Goal: Transaction & Acquisition: Subscribe to service/newsletter

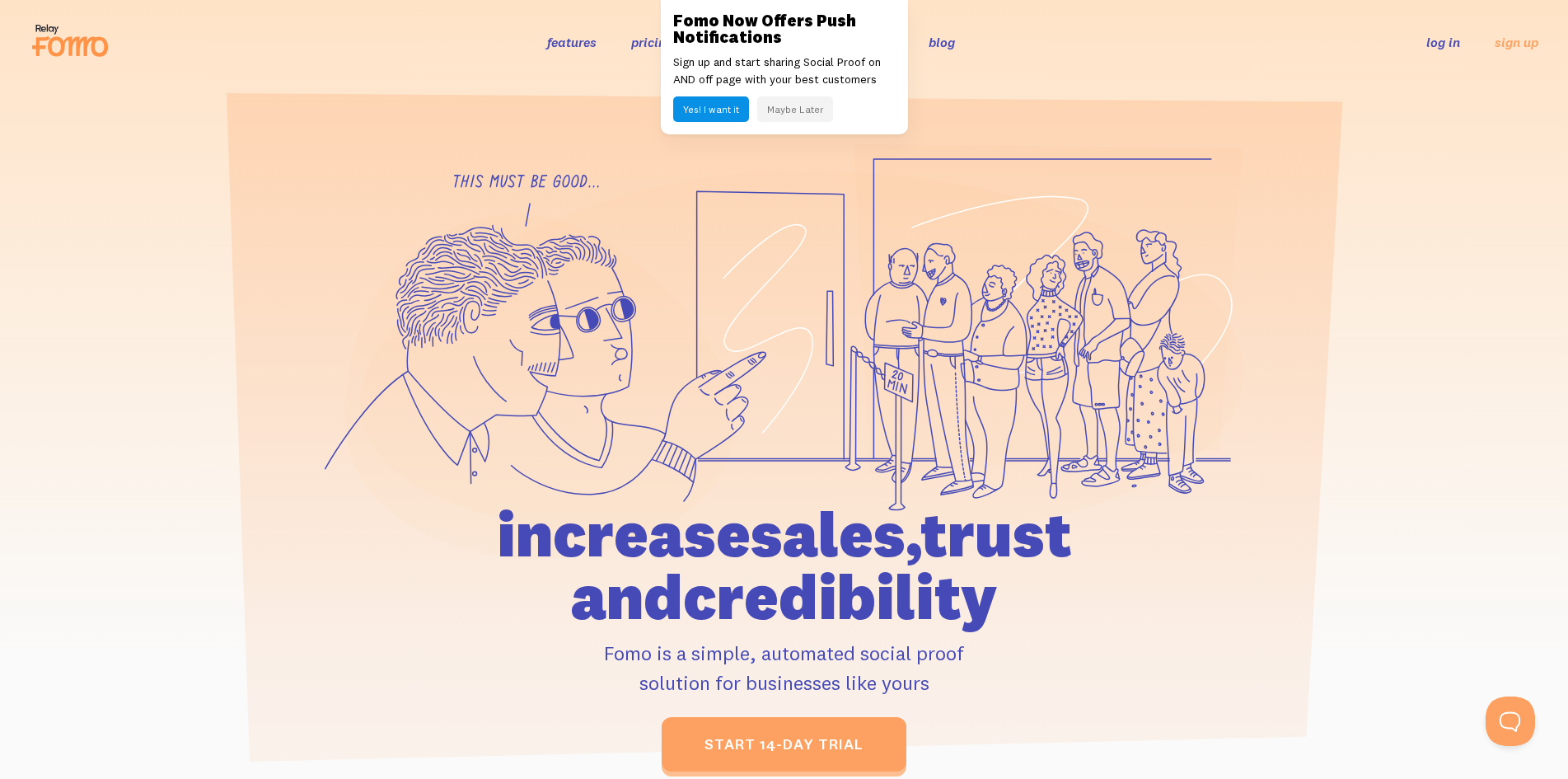
scroll to position [33, 0]
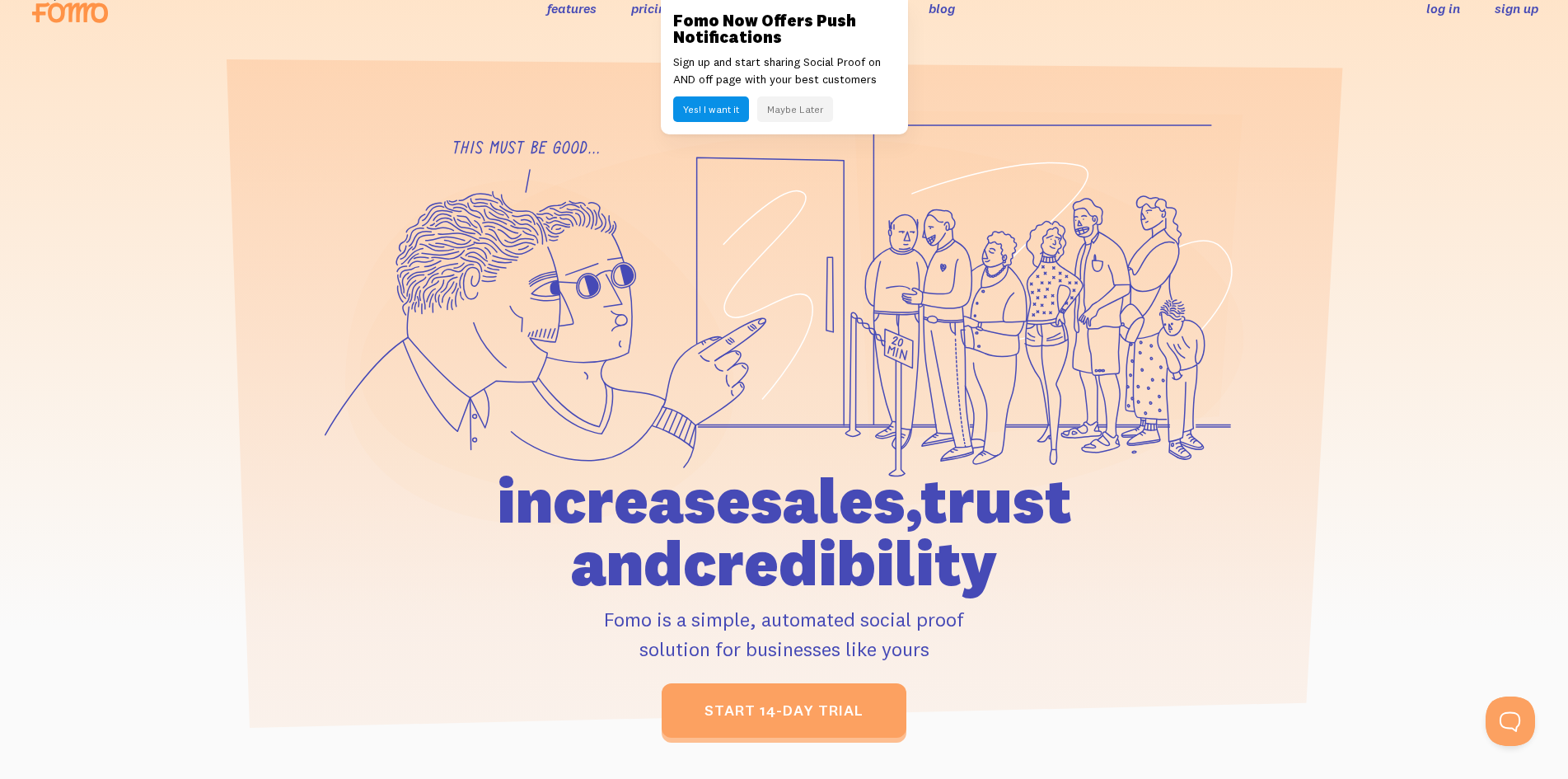
click at [1500, 4] on link "sign up" at bounding box center [1517, 9] width 44 height 17
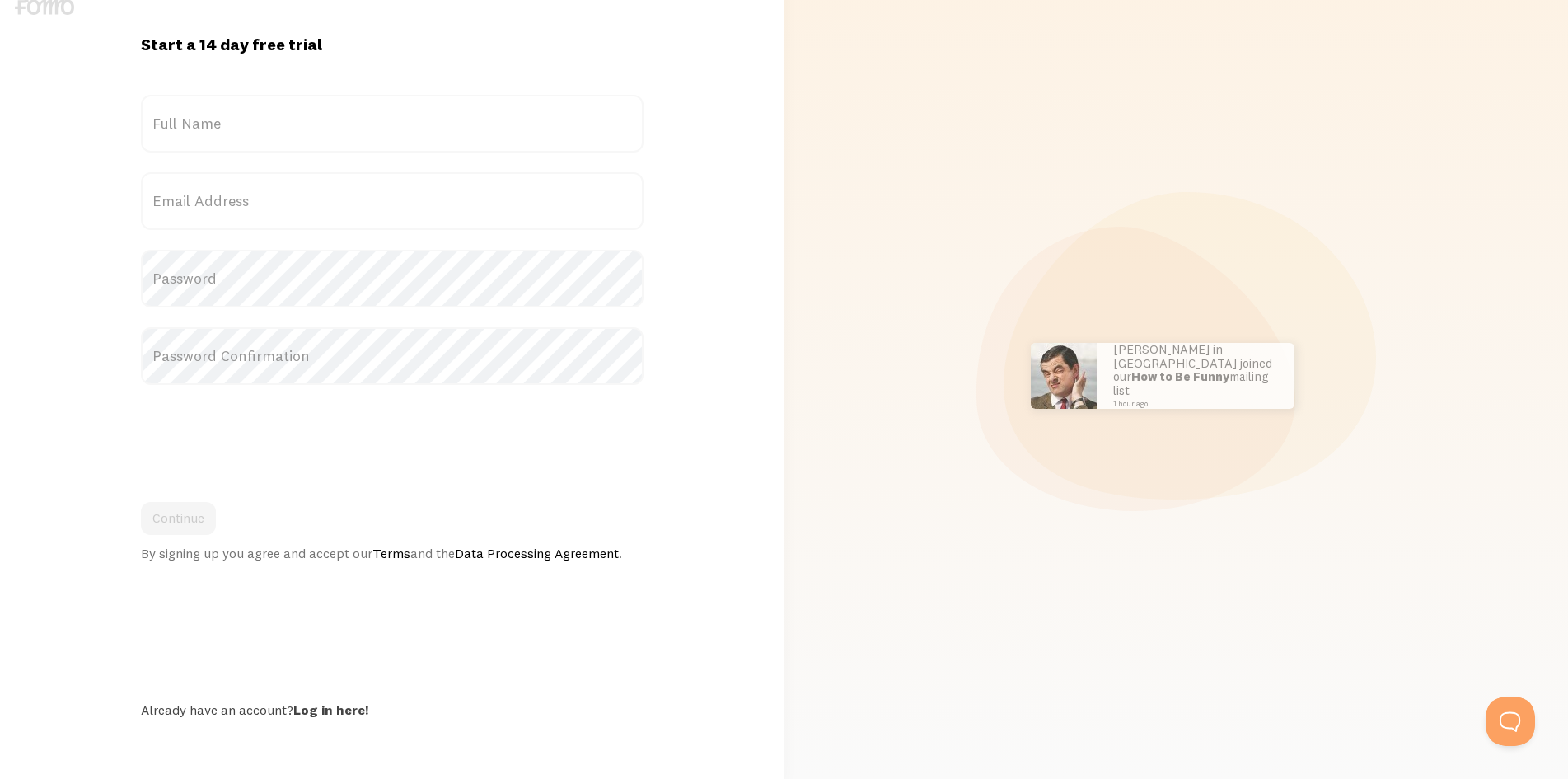
scroll to position [27, 0]
click at [25, 9] on img at bounding box center [44, 8] width 59 height 15
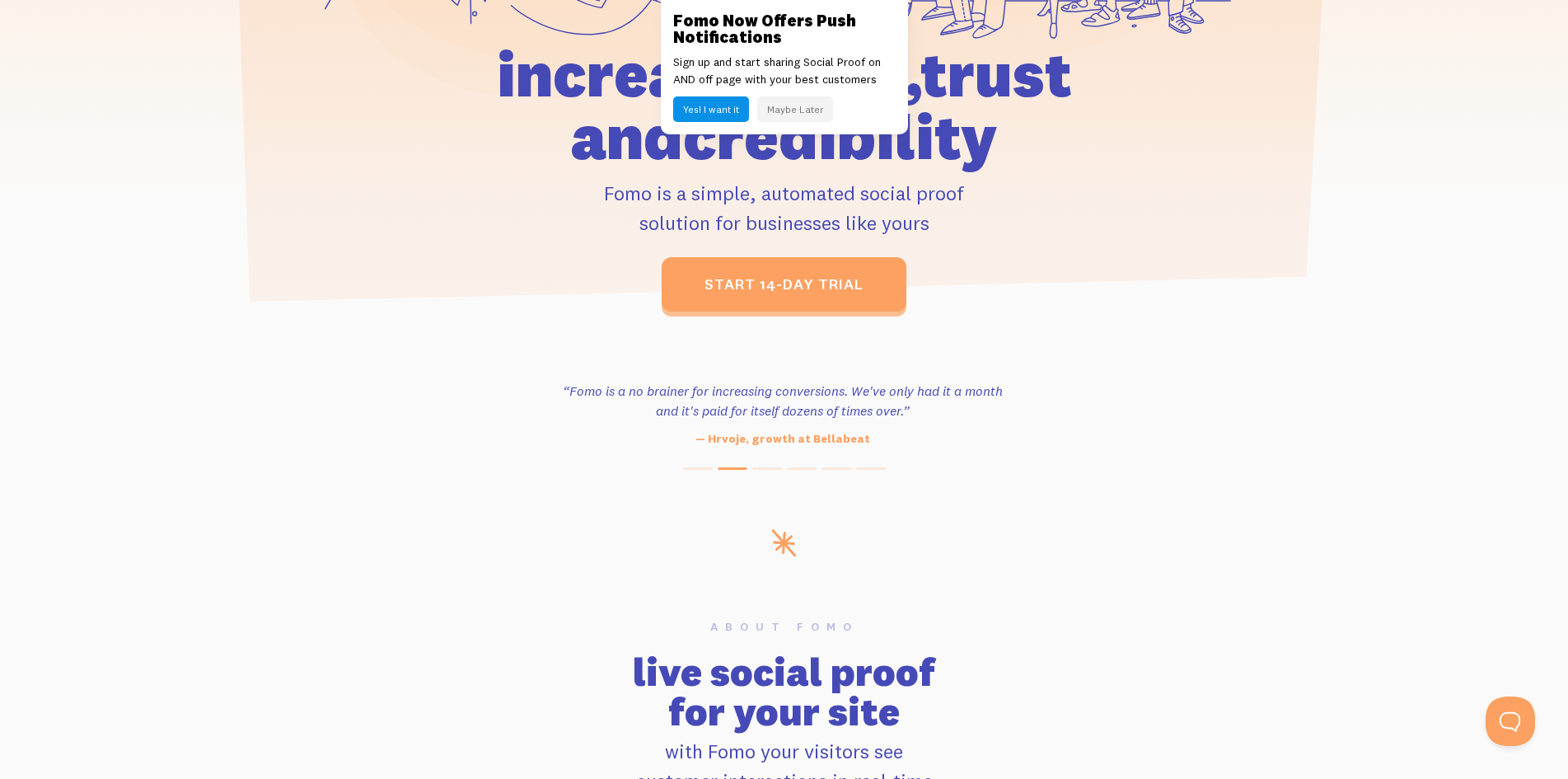
scroll to position [717, 0]
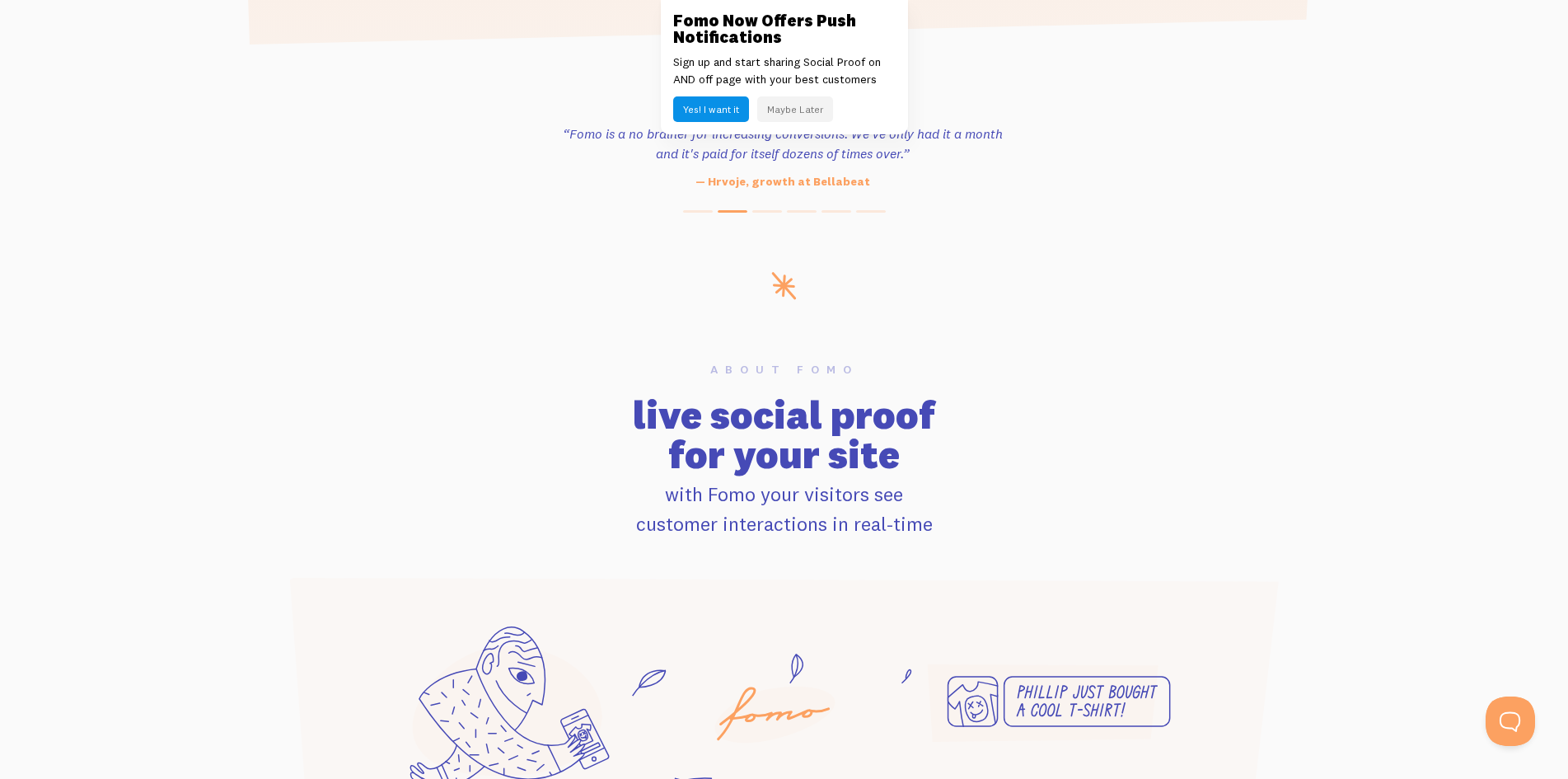
click at [685, 18] on h3 "Fomo Now Offers Push Notifications" at bounding box center [784, 28] width 222 height 33
